Goal: Check status: Check status

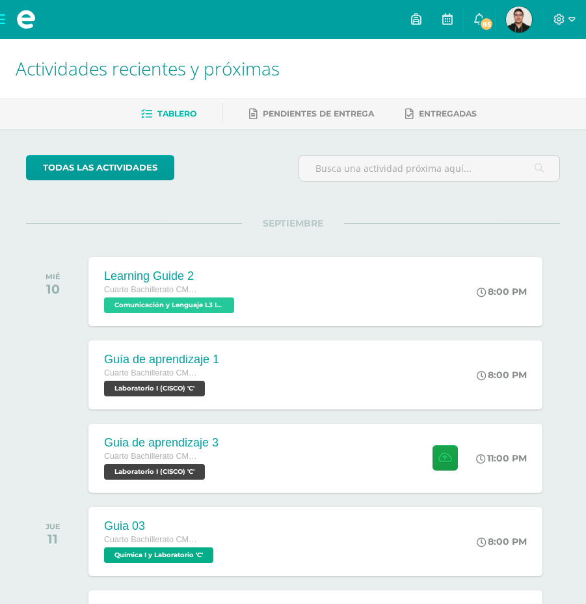
click at [522, 16] on img at bounding box center [519, 20] width 26 height 26
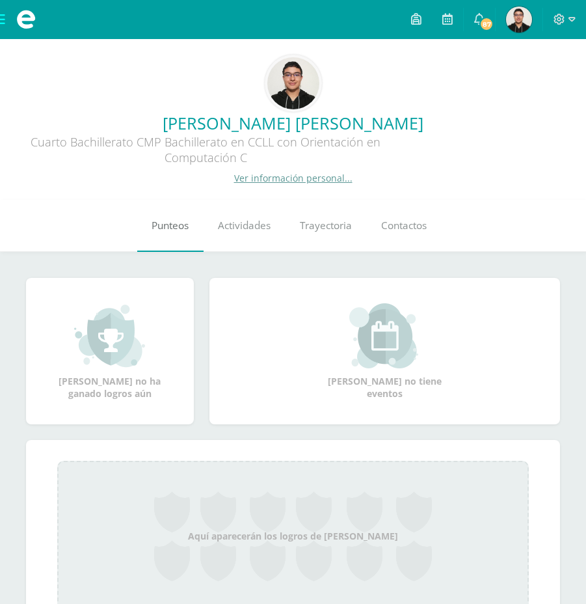
click at [166, 233] on link "Punteos" at bounding box center [170, 226] width 66 height 52
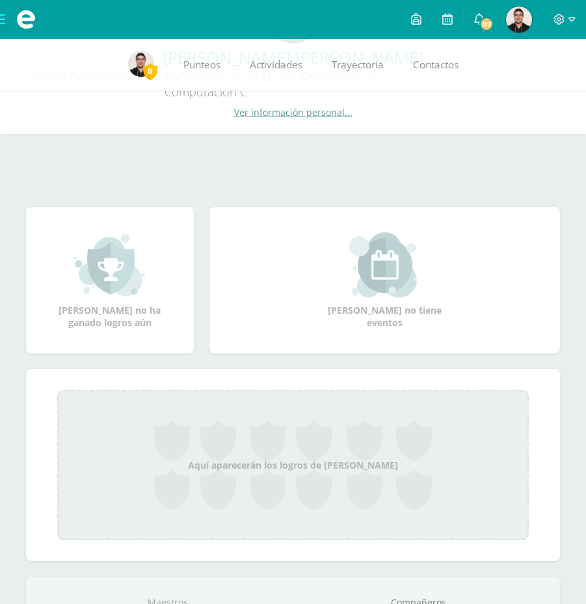
scroll to position [195, 0]
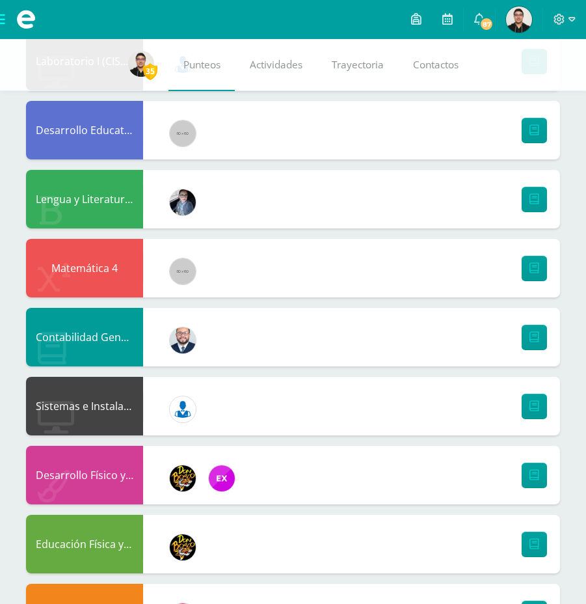
scroll to position [455, 0]
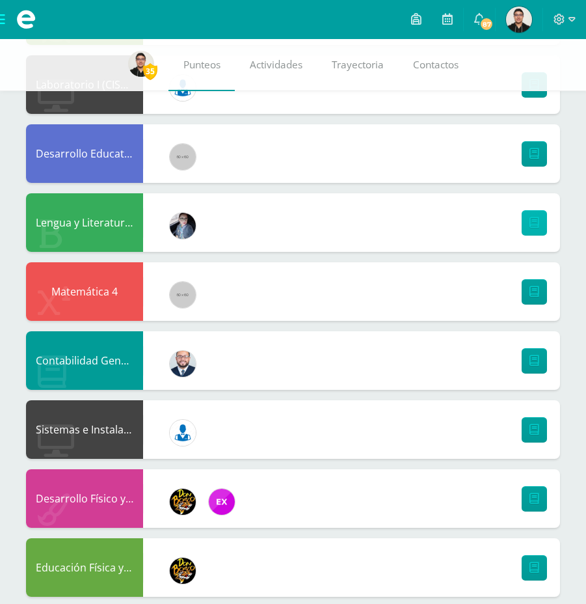
click at [540, 227] on link at bounding box center [534, 222] width 25 height 25
click at [539, 228] on link at bounding box center [534, 222] width 25 height 25
